Goal: Task Accomplishment & Management: Use online tool/utility

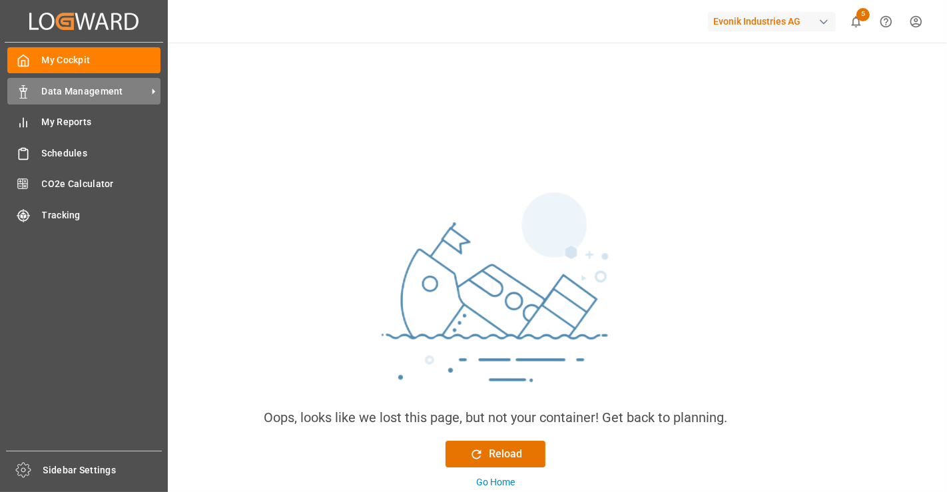
click at [59, 94] on span "Data Management" at bounding box center [94, 92] width 105 height 14
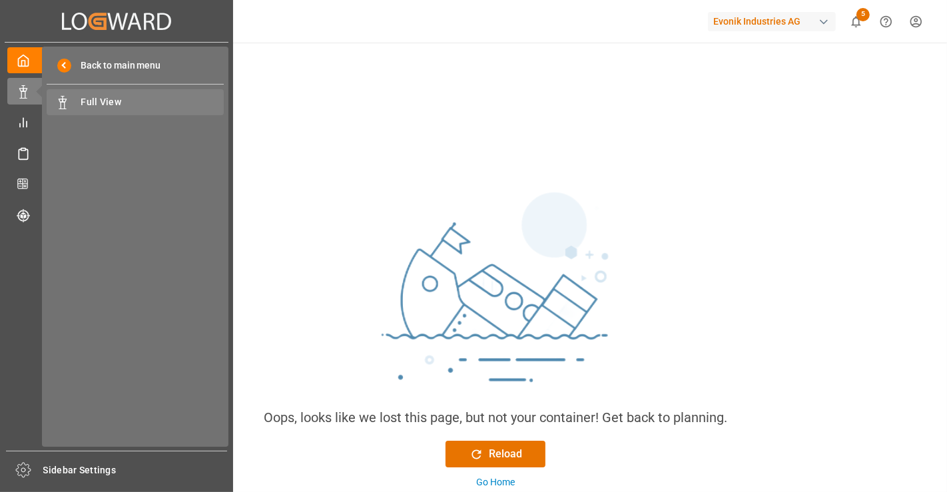
click at [107, 100] on span "Full View" at bounding box center [152, 102] width 143 height 14
